Goal: Find contact information: Find contact information

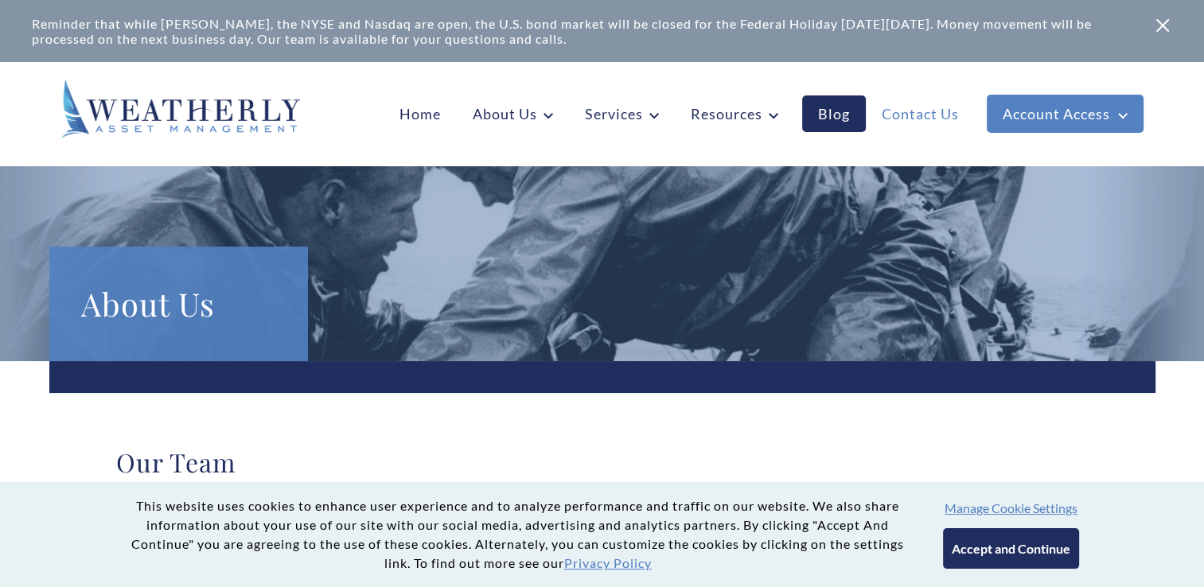
click at [924, 113] on link "Contact Us" at bounding box center [920, 113] width 109 height 37
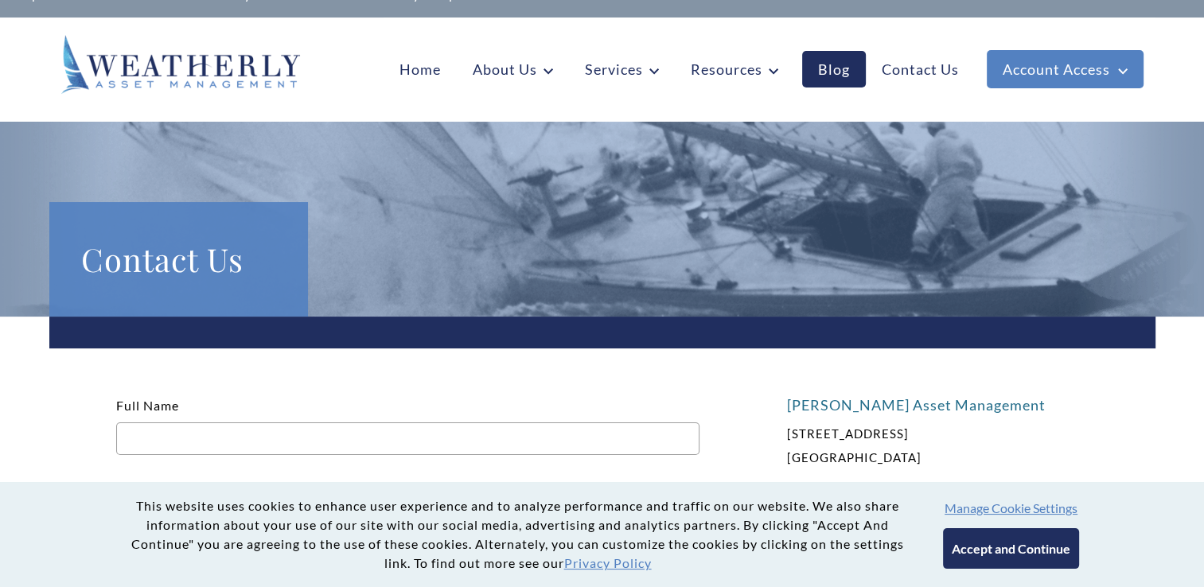
scroll to position [22, 0]
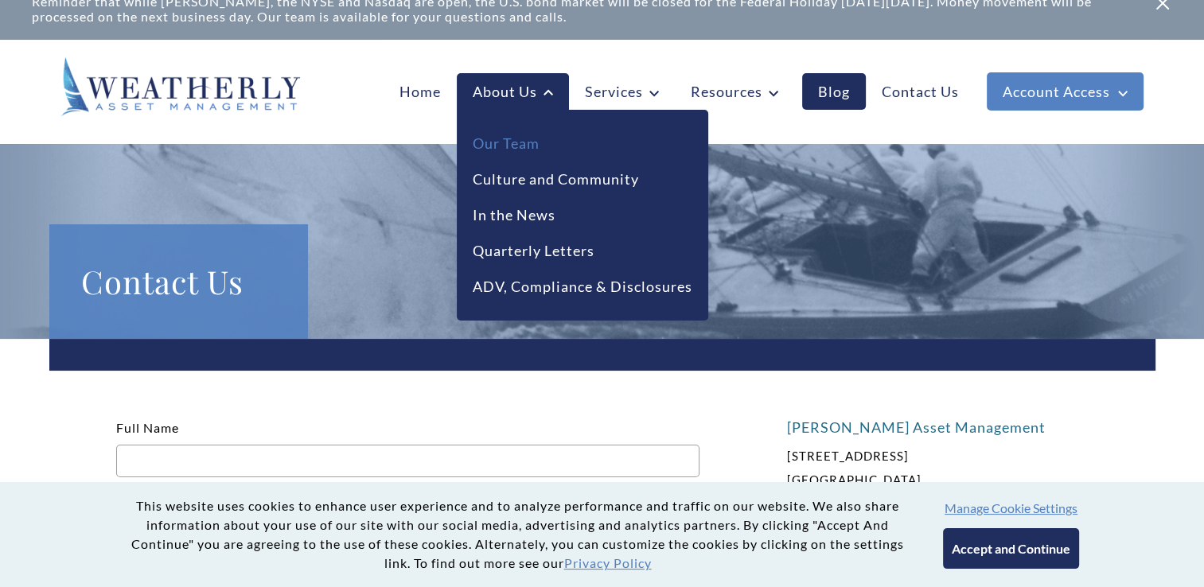
click at [516, 140] on link "Our Team" at bounding box center [506, 143] width 67 height 21
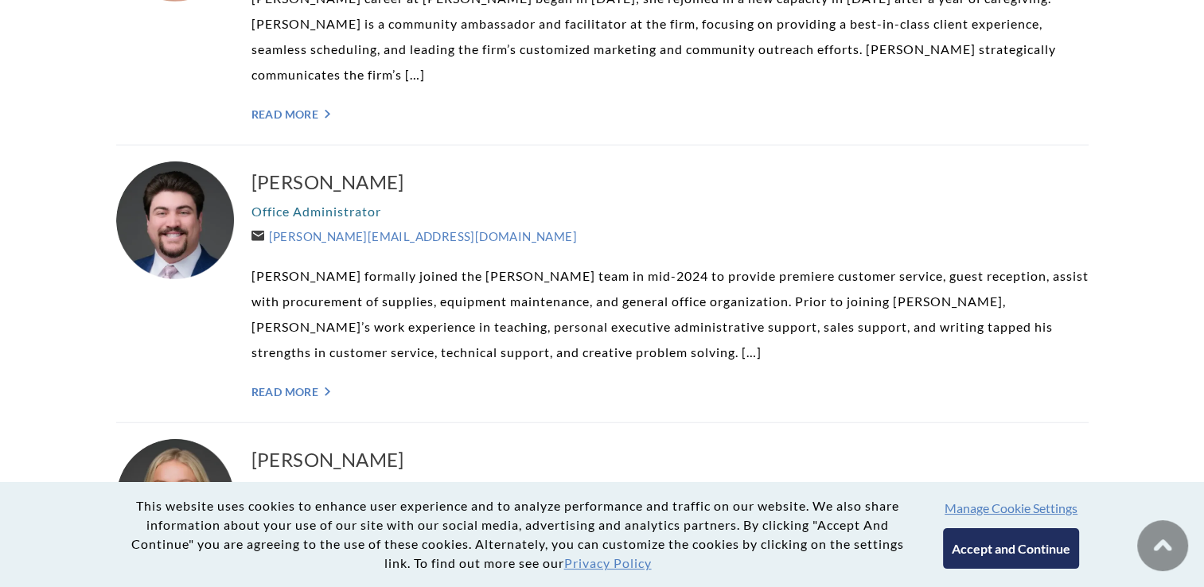
scroll to position [4509, 0]
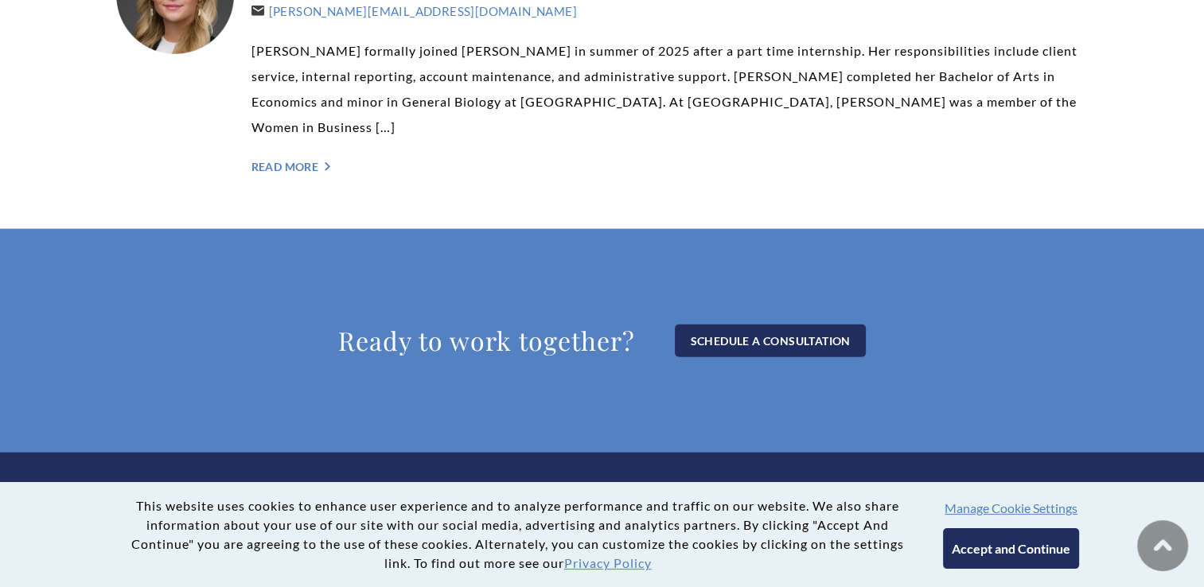
click at [1009, 510] on button "Manage Cookie Settings" at bounding box center [1011, 508] width 133 height 15
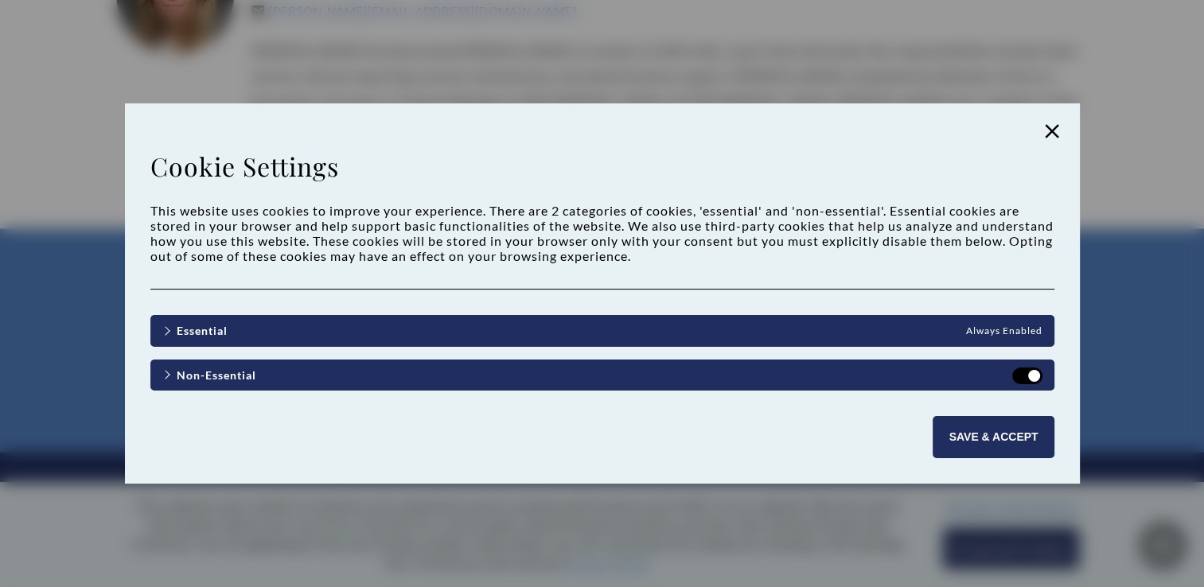
click at [1002, 441] on button "Save & Accept" at bounding box center [993, 437] width 121 height 42
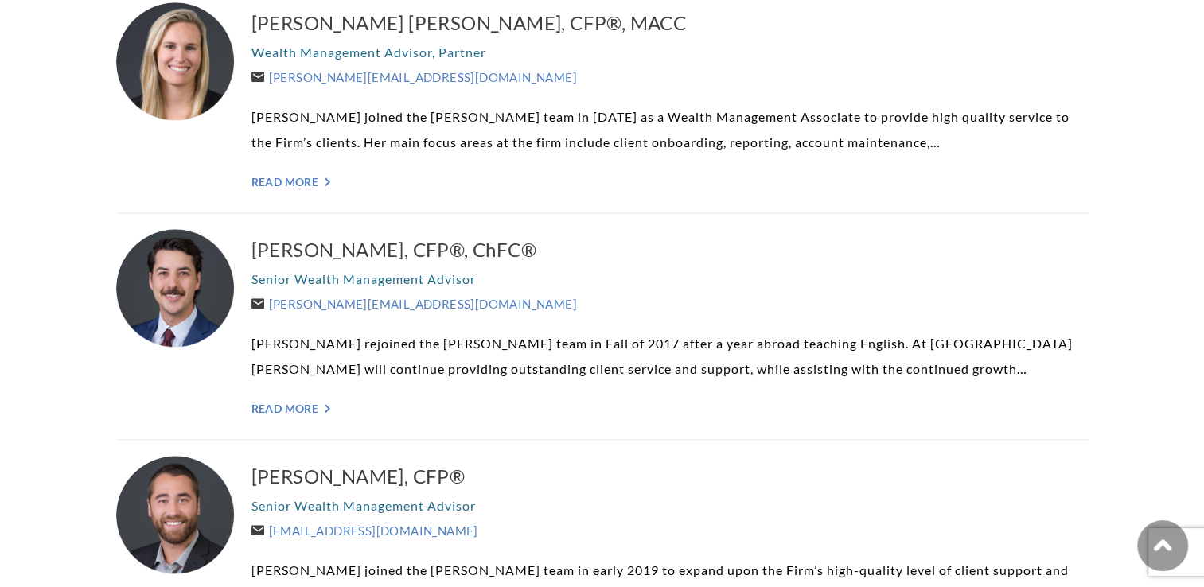
scroll to position [1027, 0]
